Goal: Task Accomplishment & Management: Use online tool/utility

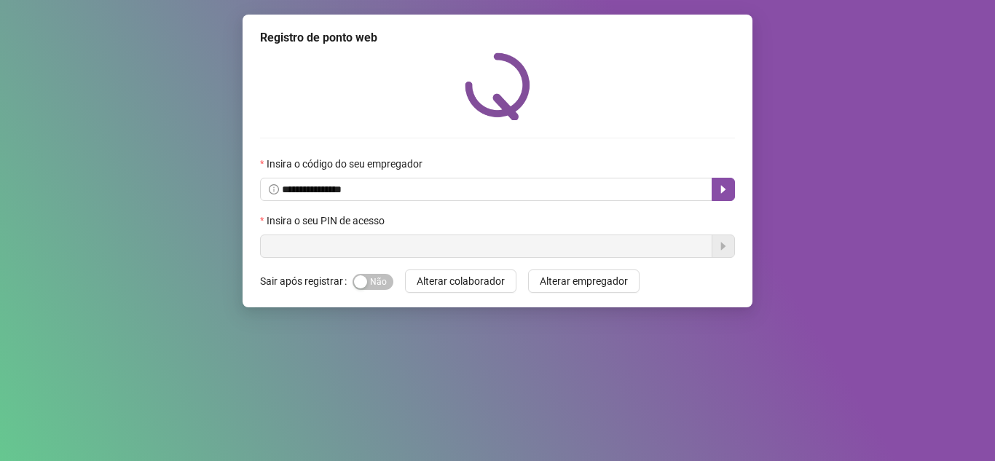
drag, startPoint x: 536, startPoint y: 213, endPoint x: 399, endPoint y: 115, distance: 168.6
click at [399, 115] on div at bounding box center [497, 86] width 475 height 68
click at [503, 89] on img at bounding box center [498, 86] width 66 height 68
click at [731, 184] on button "button" at bounding box center [723, 189] width 23 height 23
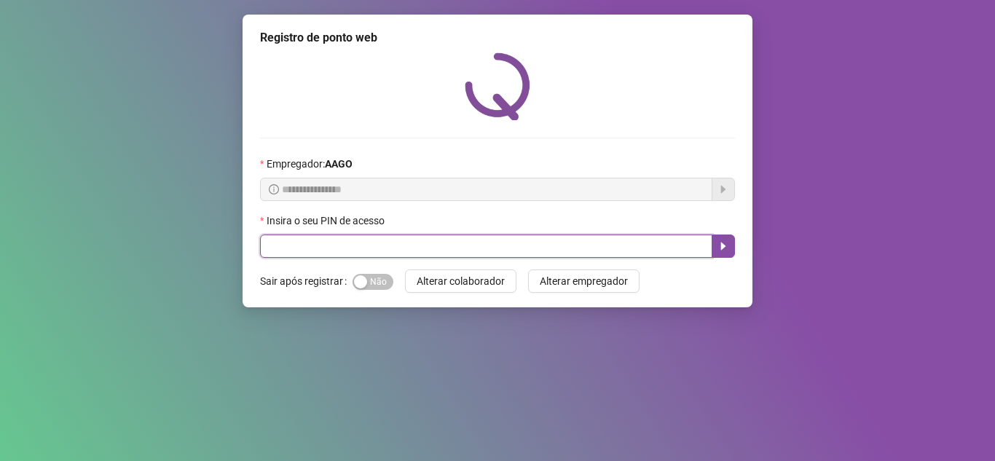
click at [393, 237] on input "text" at bounding box center [486, 246] width 452 height 23
type input "*****"
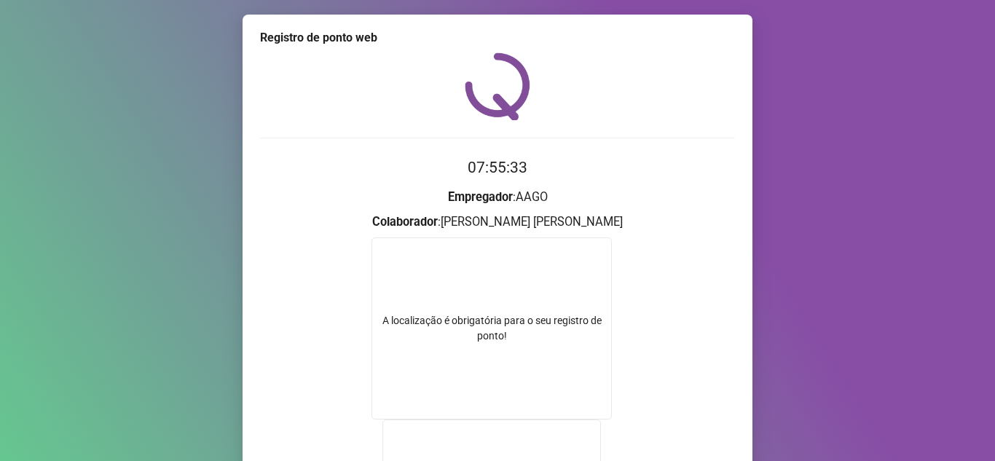
scroll to position [73, 0]
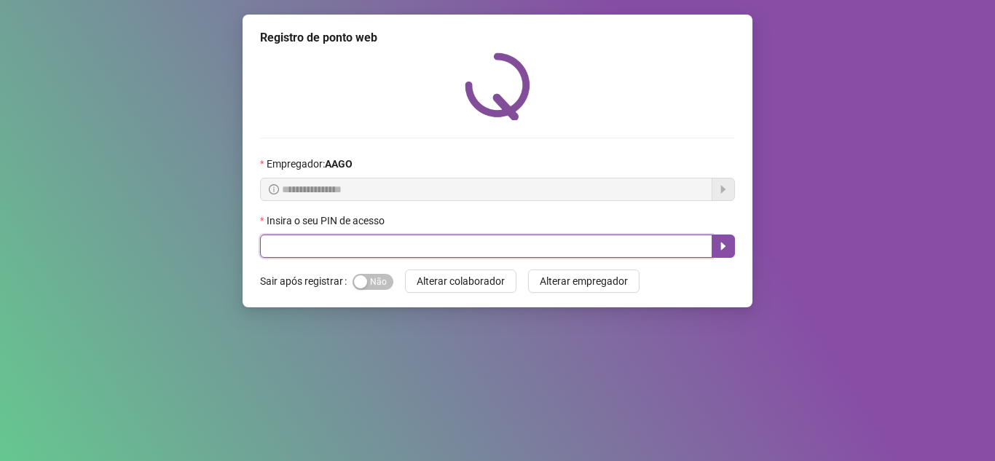
click at [433, 247] on input "text" at bounding box center [486, 246] width 452 height 23
type input "*****"
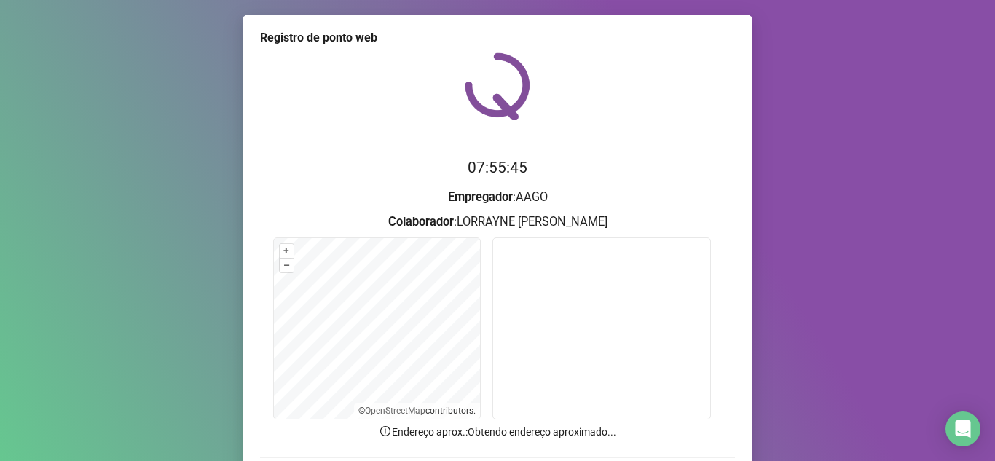
scroll to position [108, 0]
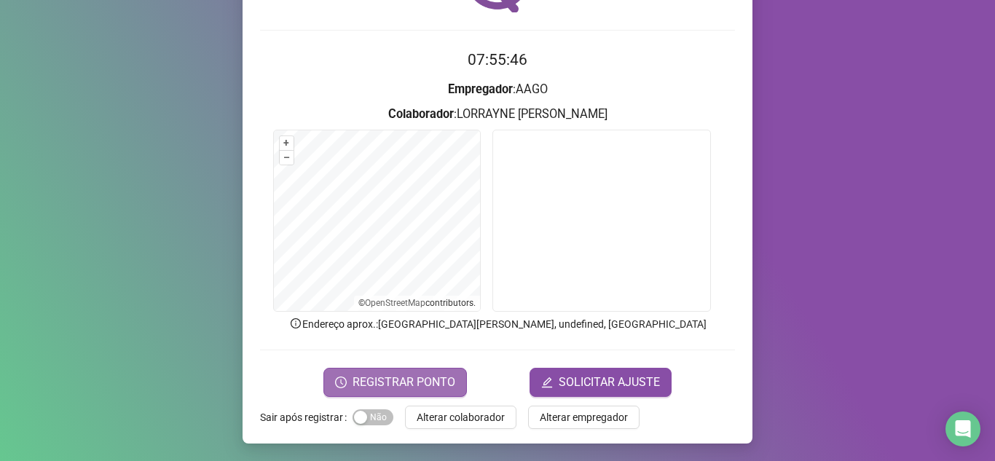
click at [439, 378] on span "REGISTRAR PONTO" at bounding box center [404, 382] width 103 height 17
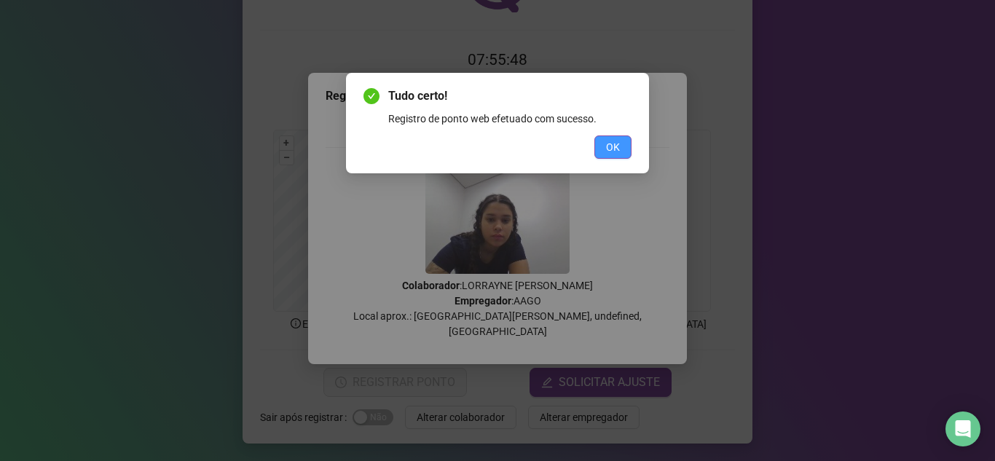
click at [600, 152] on button "OK" at bounding box center [612, 146] width 37 height 23
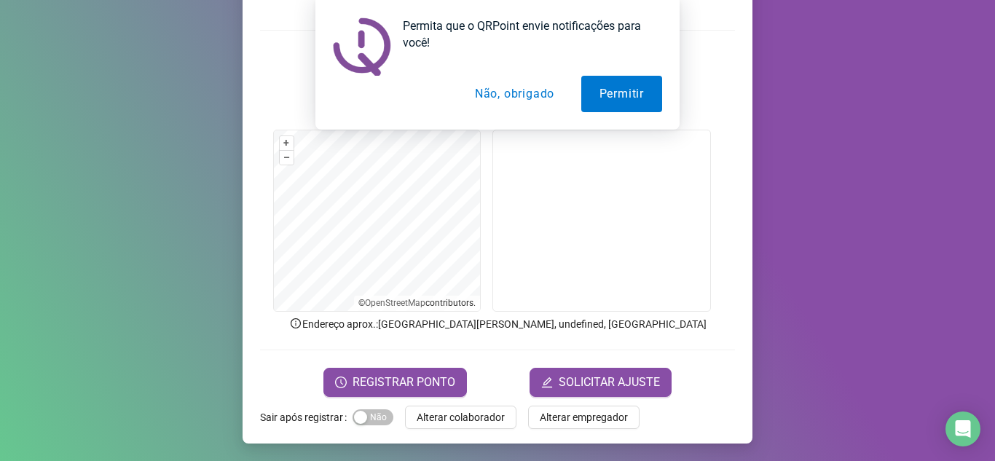
click at [515, 95] on button "Não, obrigado" at bounding box center [515, 94] width 116 height 36
